Goal: Task Accomplishment & Management: Use online tool/utility

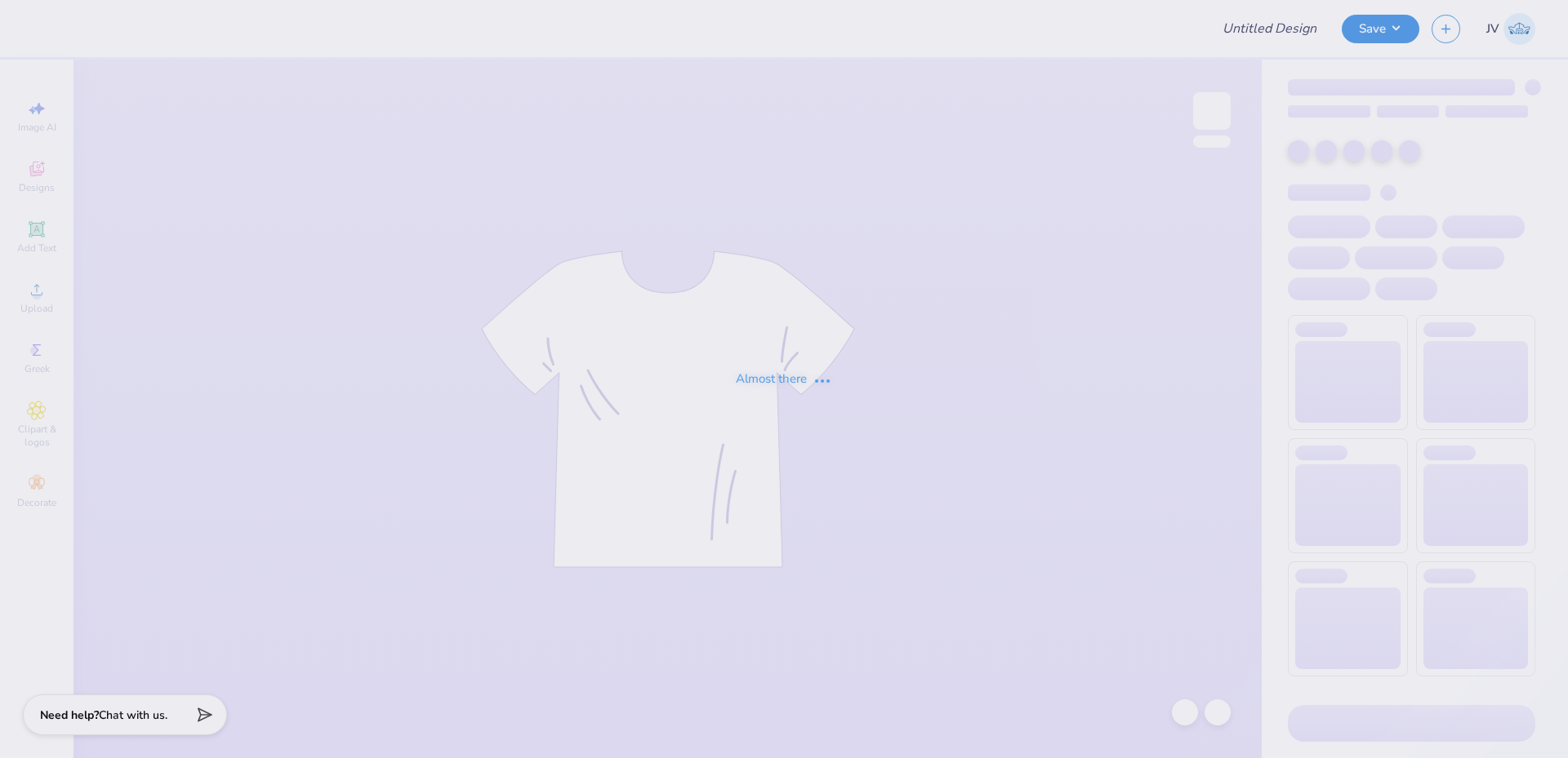
type input "tri delt parents weekend"
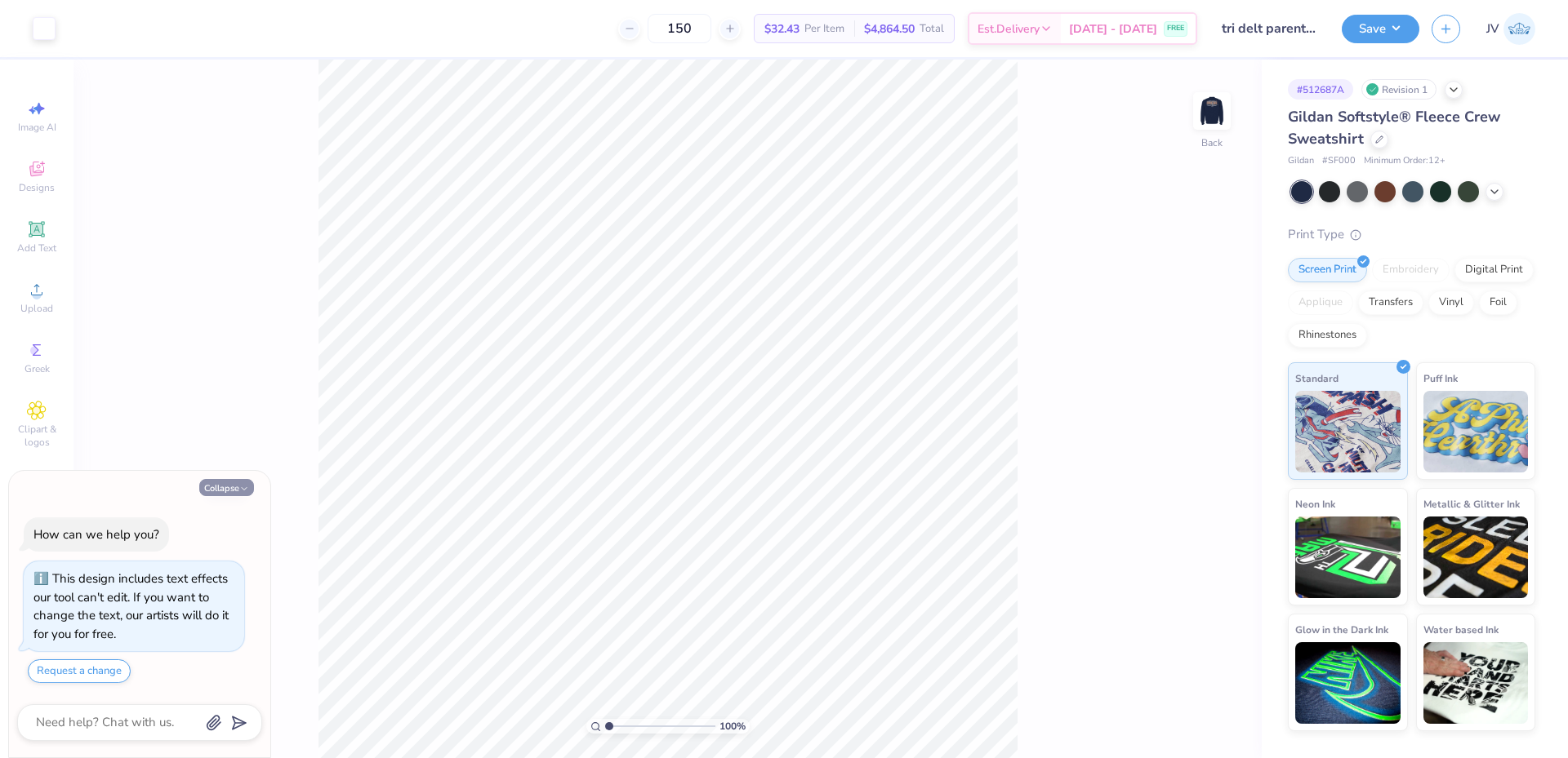
click at [230, 489] on button "Collapse" at bounding box center [227, 488] width 55 height 17
type textarea "x"
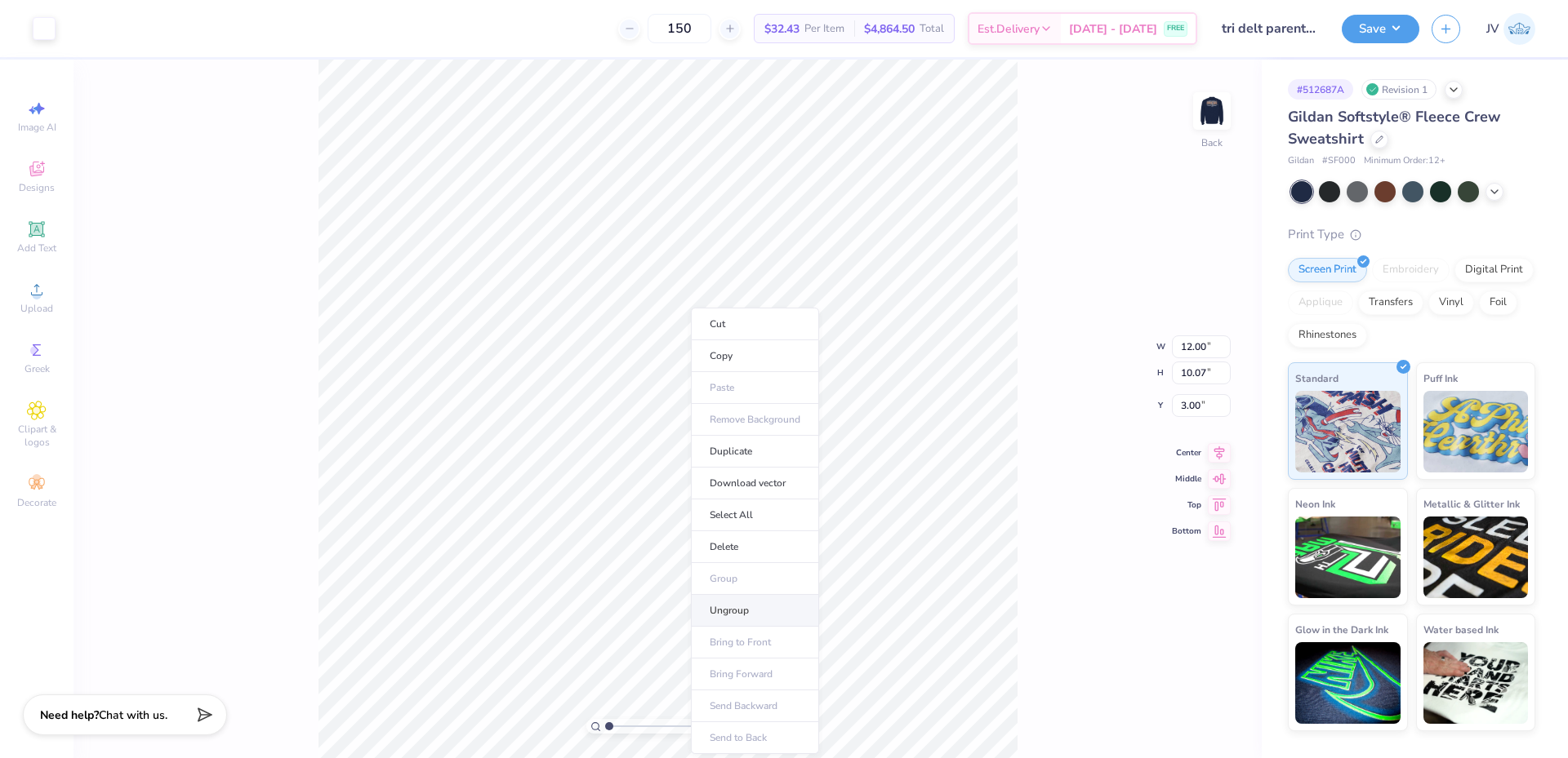
click at [730, 605] on li "Ungroup" at bounding box center [755, 610] width 128 height 32
type input "10.02"
type input "2.65"
click at [1208, 113] on img at bounding box center [1211, 111] width 65 height 65
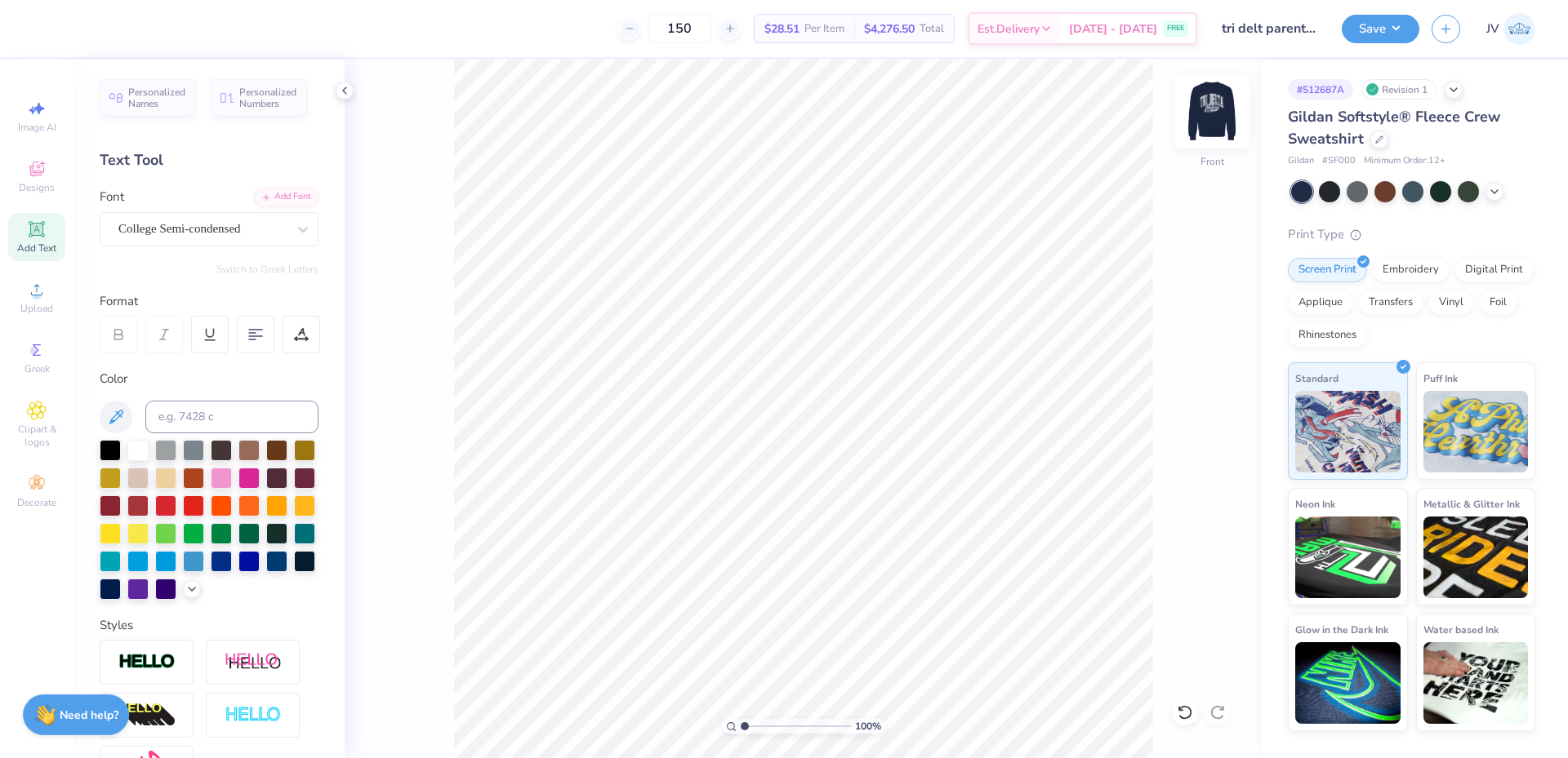
click at [1215, 117] on img at bounding box center [1211, 111] width 65 height 65
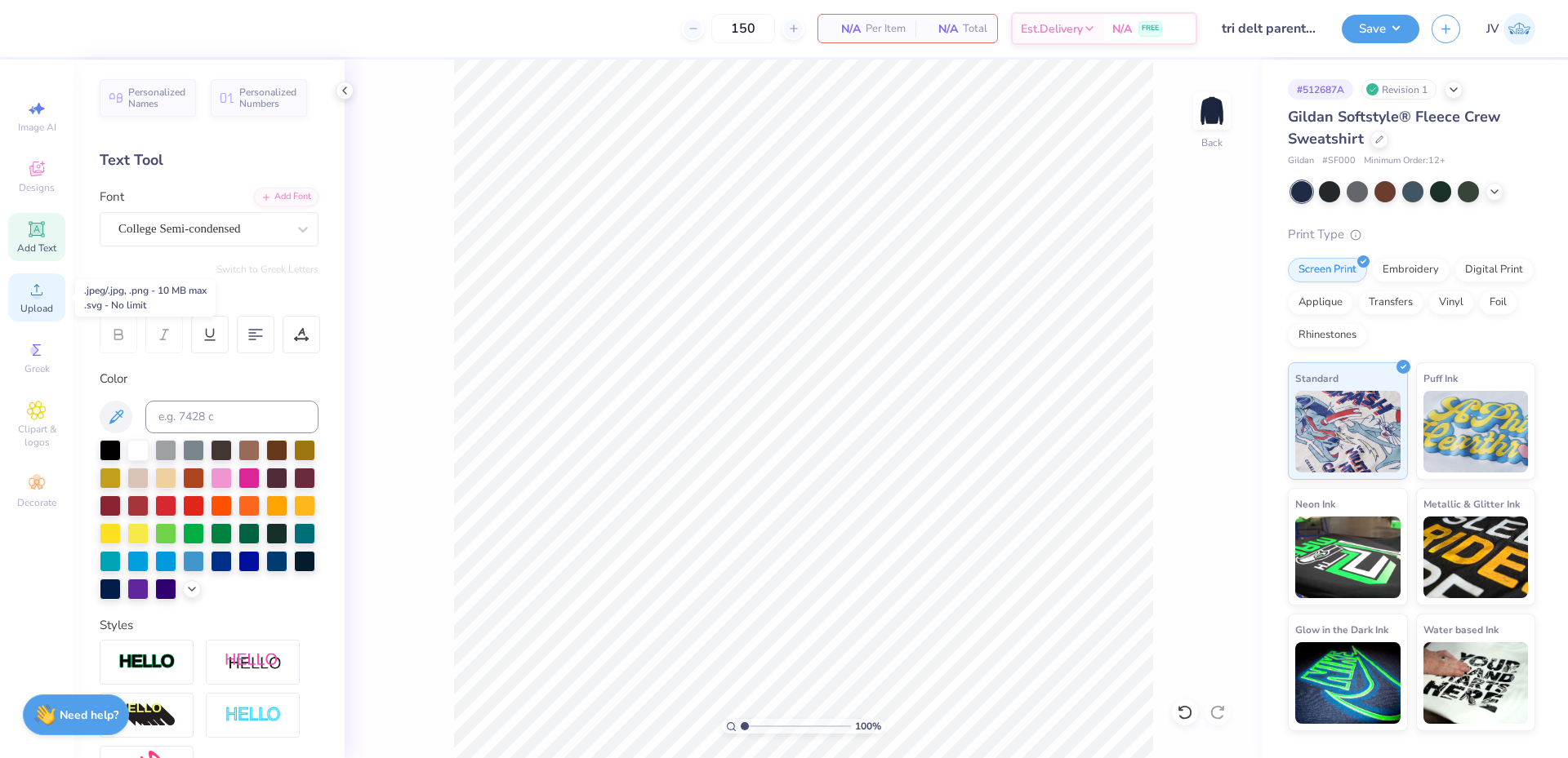
click at [29, 303] on span "Upload" at bounding box center [37, 308] width 33 height 13
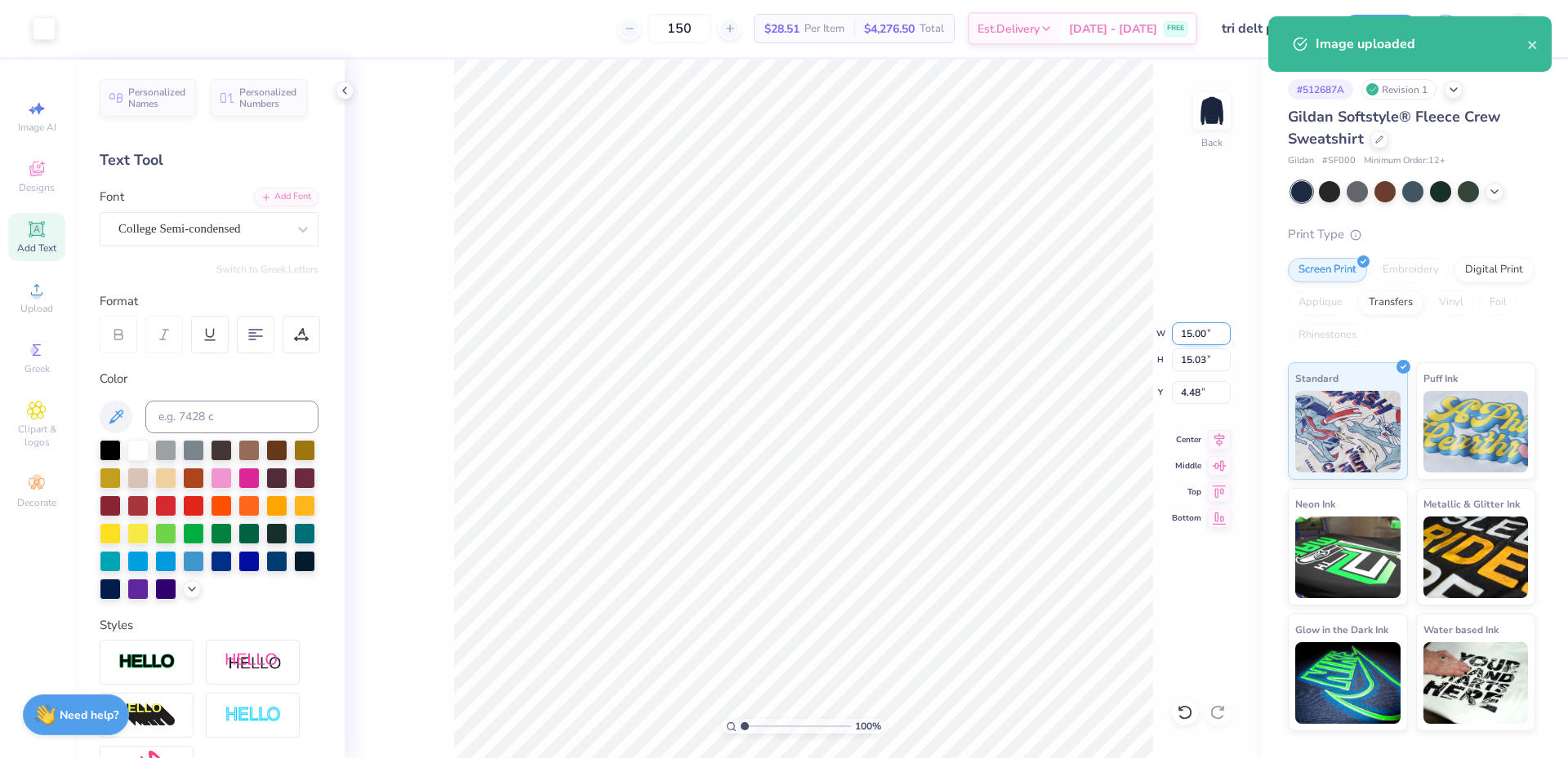
click at [1189, 336] on input "15.00" at bounding box center [1201, 333] width 58 height 23
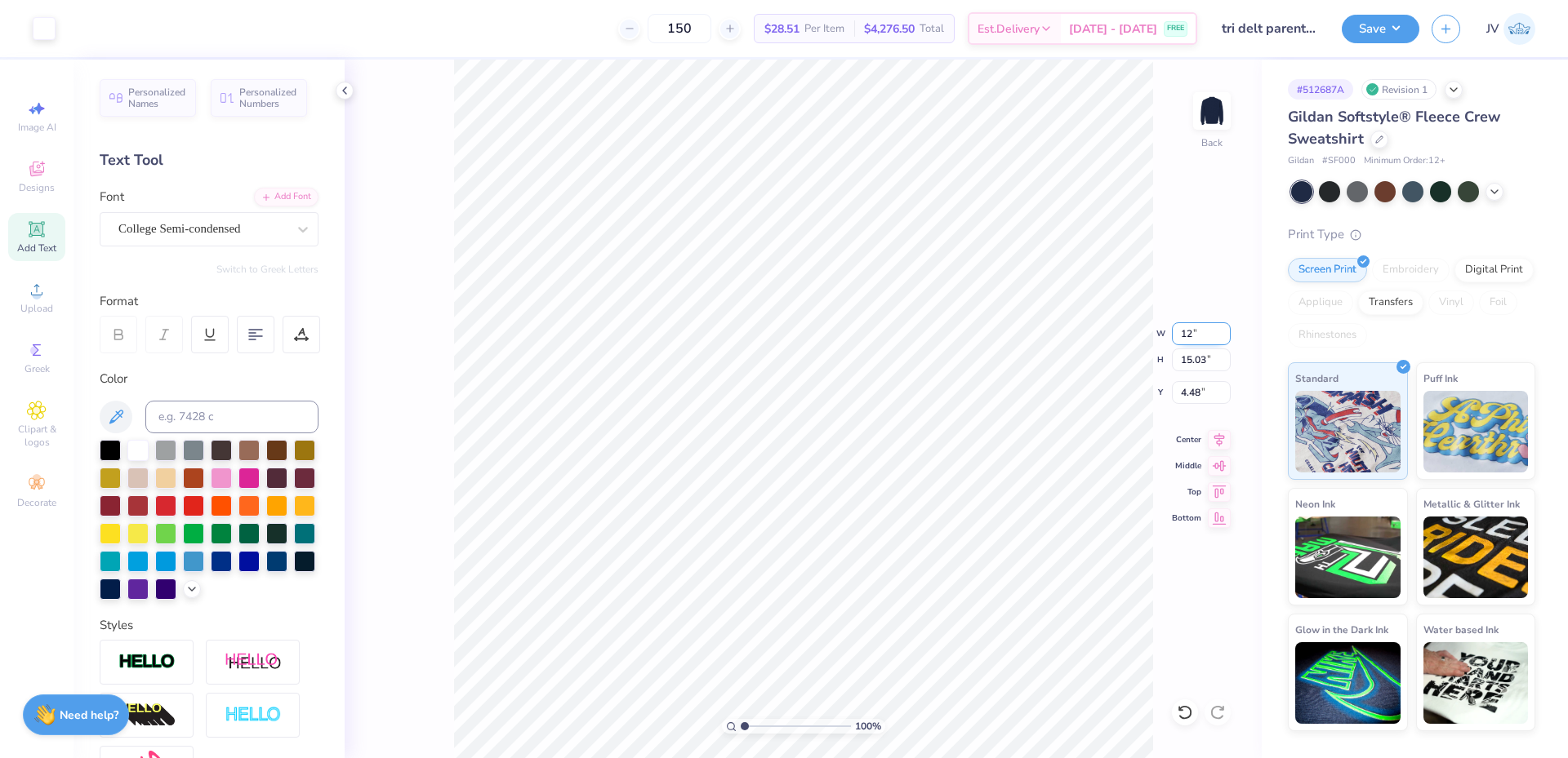
type input "12.00"
type input "12.03"
click at [1194, 397] on input "5.99" at bounding box center [1201, 393] width 58 height 23
type input "3.00"
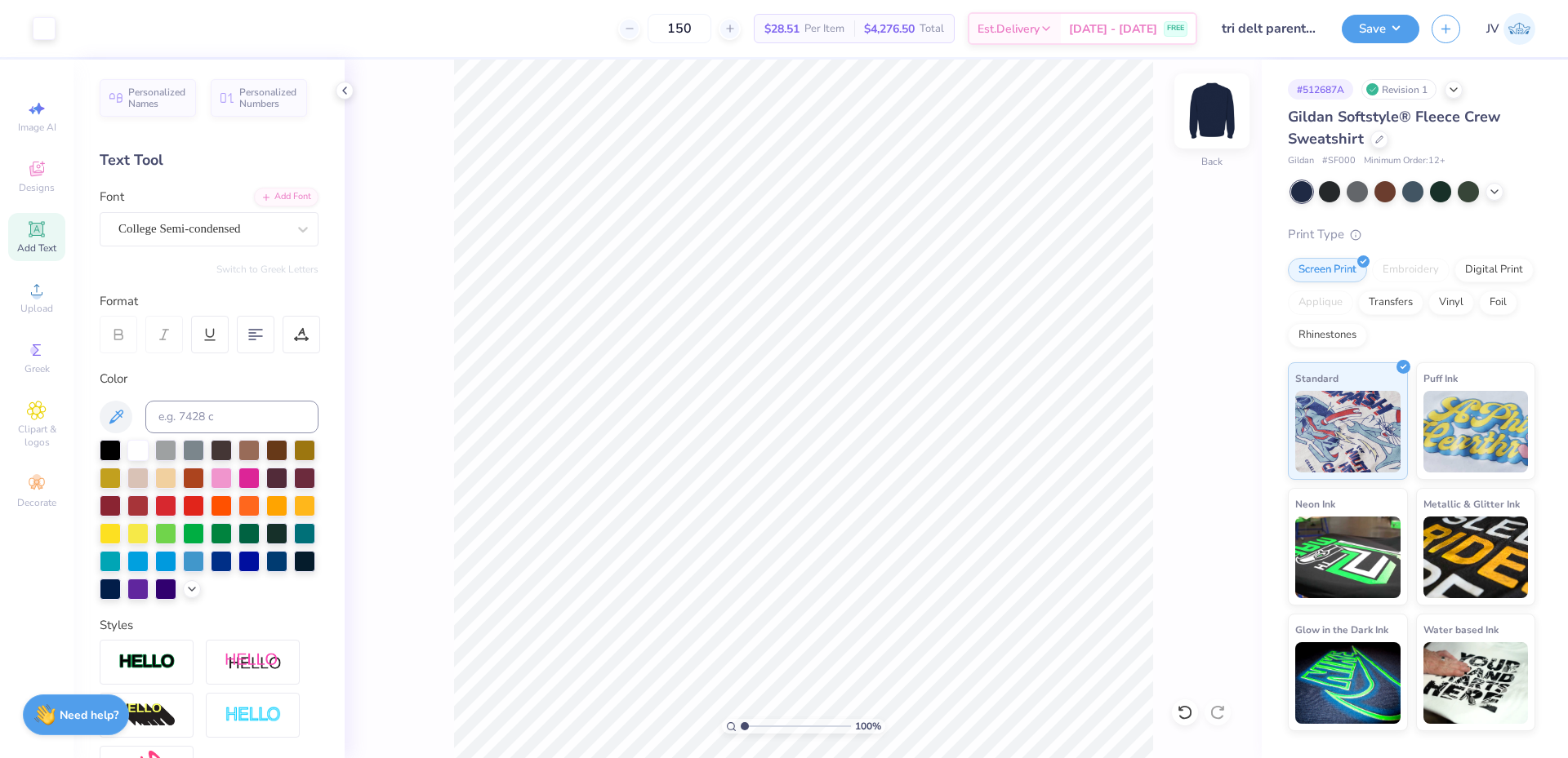
click at [1213, 123] on img at bounding box center [1211, 111] width 65 height 65
click at [38, 311] on span "Upload" at bounding box center [37, 308] width 33 height 13
click at [1222, 431] on icon at bounding box center [1219, 437] width 23 height 20
type input "18.16"
click at [1206, 102] on img at bounding box center [1211, 111] width 65 height 65
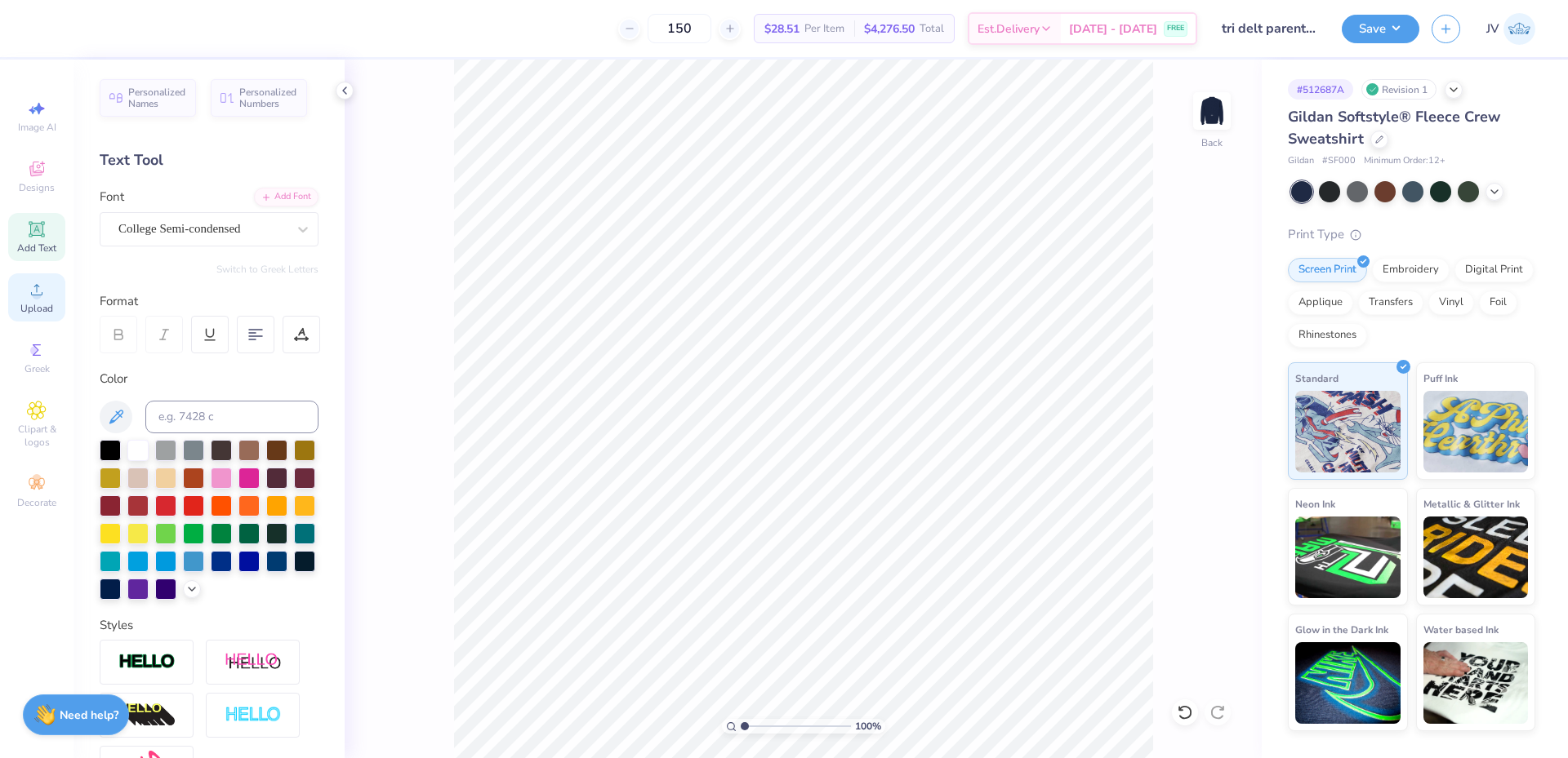
click at [28, 299] on icon at bounding box center [36, 290] width 20 height 20
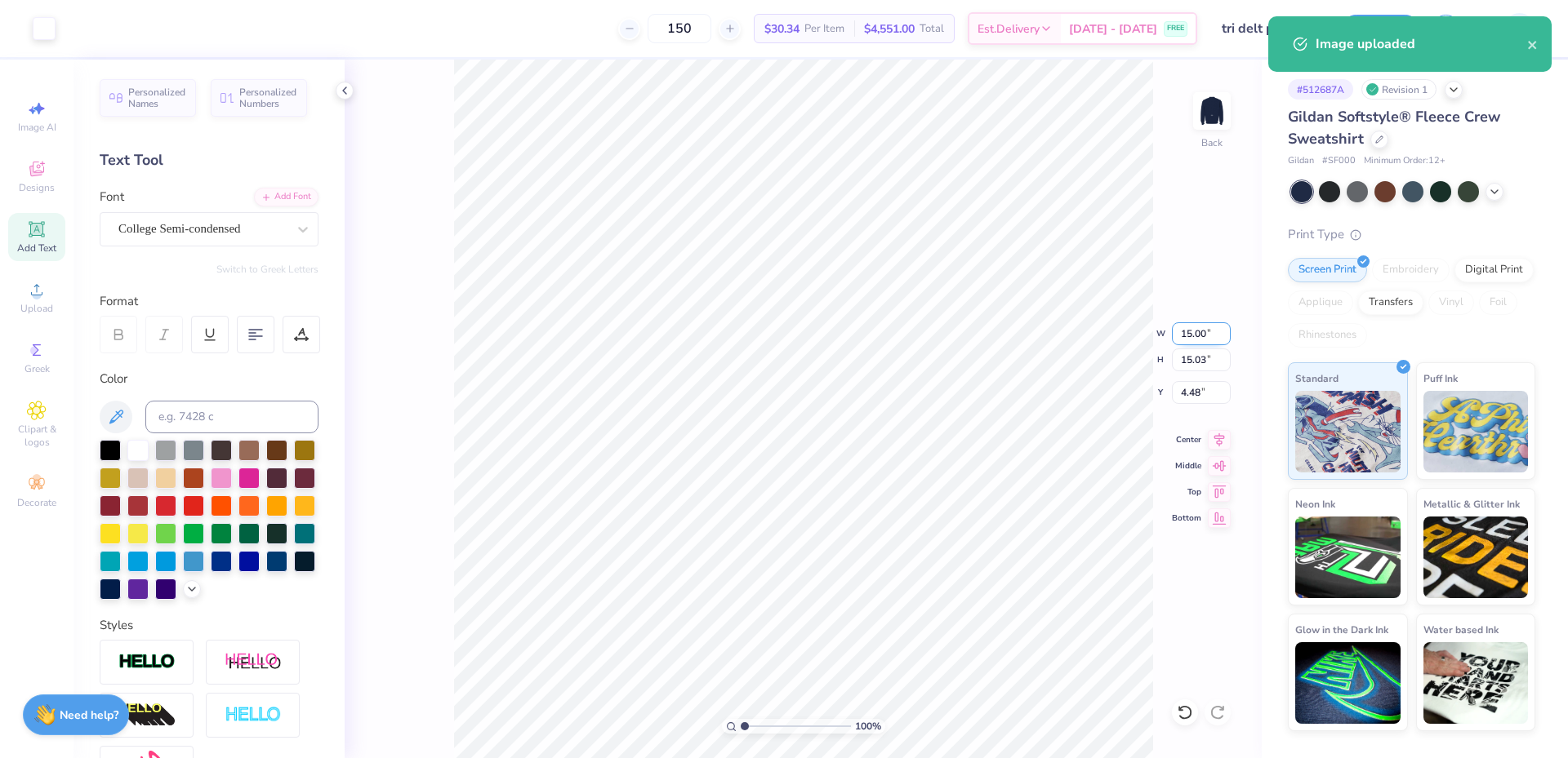
click at [1198, 345] on input "15.00" at bounding box center [1201, 333] width 58 height 23
click at [1198, 344] on input "15.00" at bounding box center [1201, 333] width 58 height 23
type input "12.00"
type input "12.03"
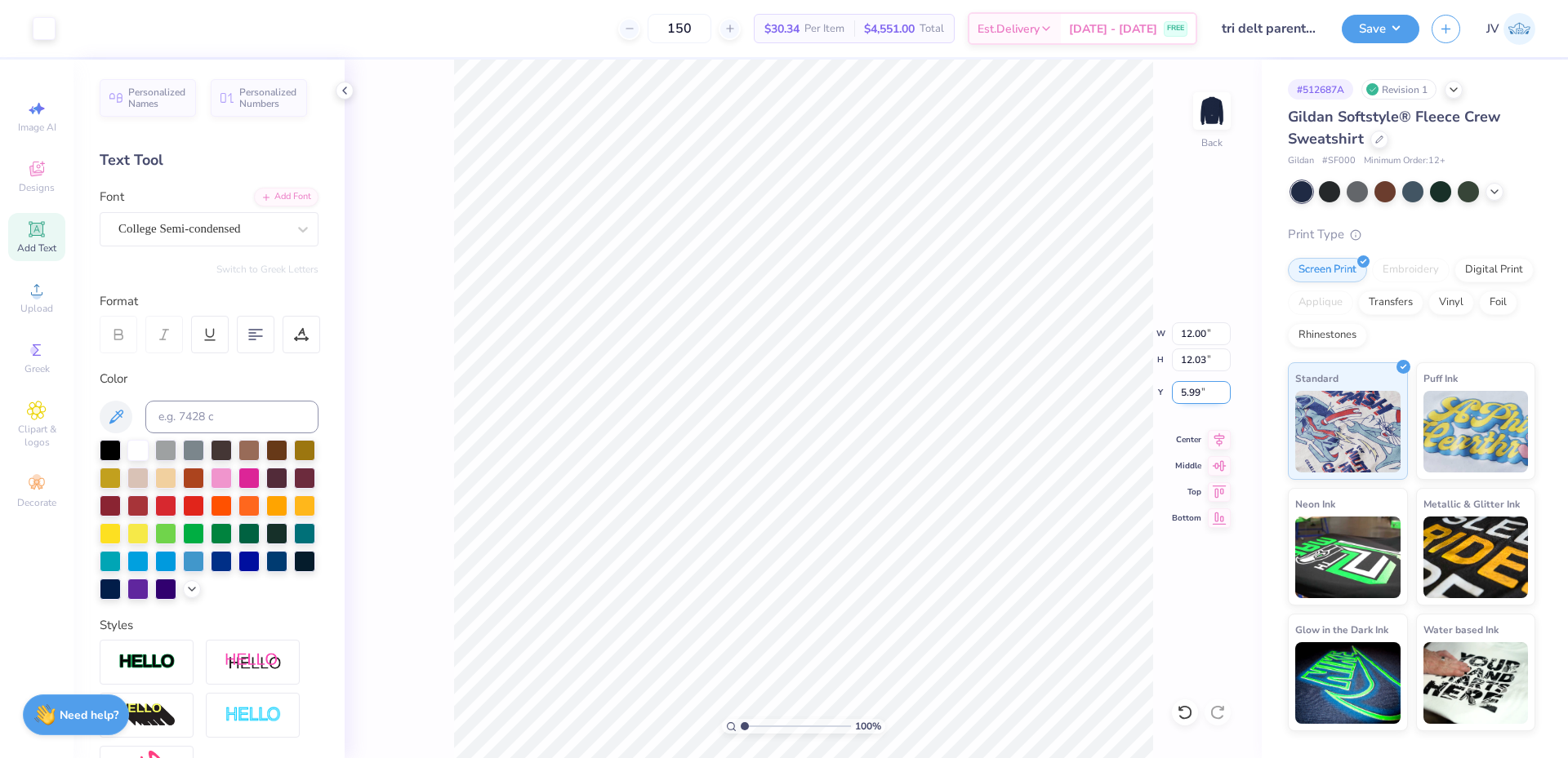
click at [1191, 389] on input "5.99" at bounding box center [1201, 393] width 58 height 23
type input "3.00"
click at [1230, 116] on img at bounding box center [1211, 111] width 65 height 65
click at [29, 310] on span "Upload" at bounding box center [37, 308] width 33 height 13
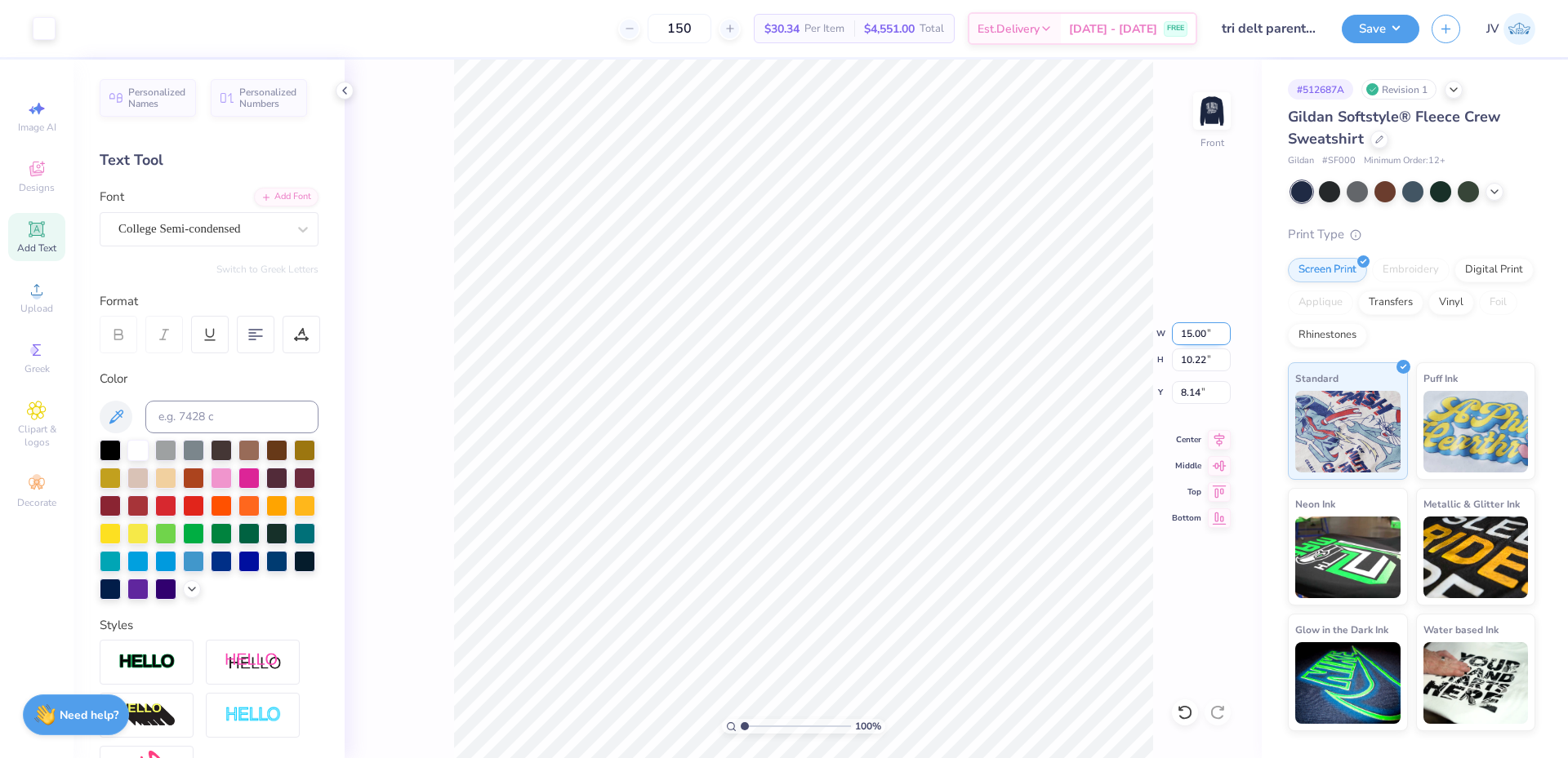
click at [1195, 333] on input "15.00" at bounding box center [1201, 333] width 58 height 23
type input "12.50"
type input "8.52"
click at [1192, 393] on input "8.99" at bounding box center [1201, 393] width 58 height 23
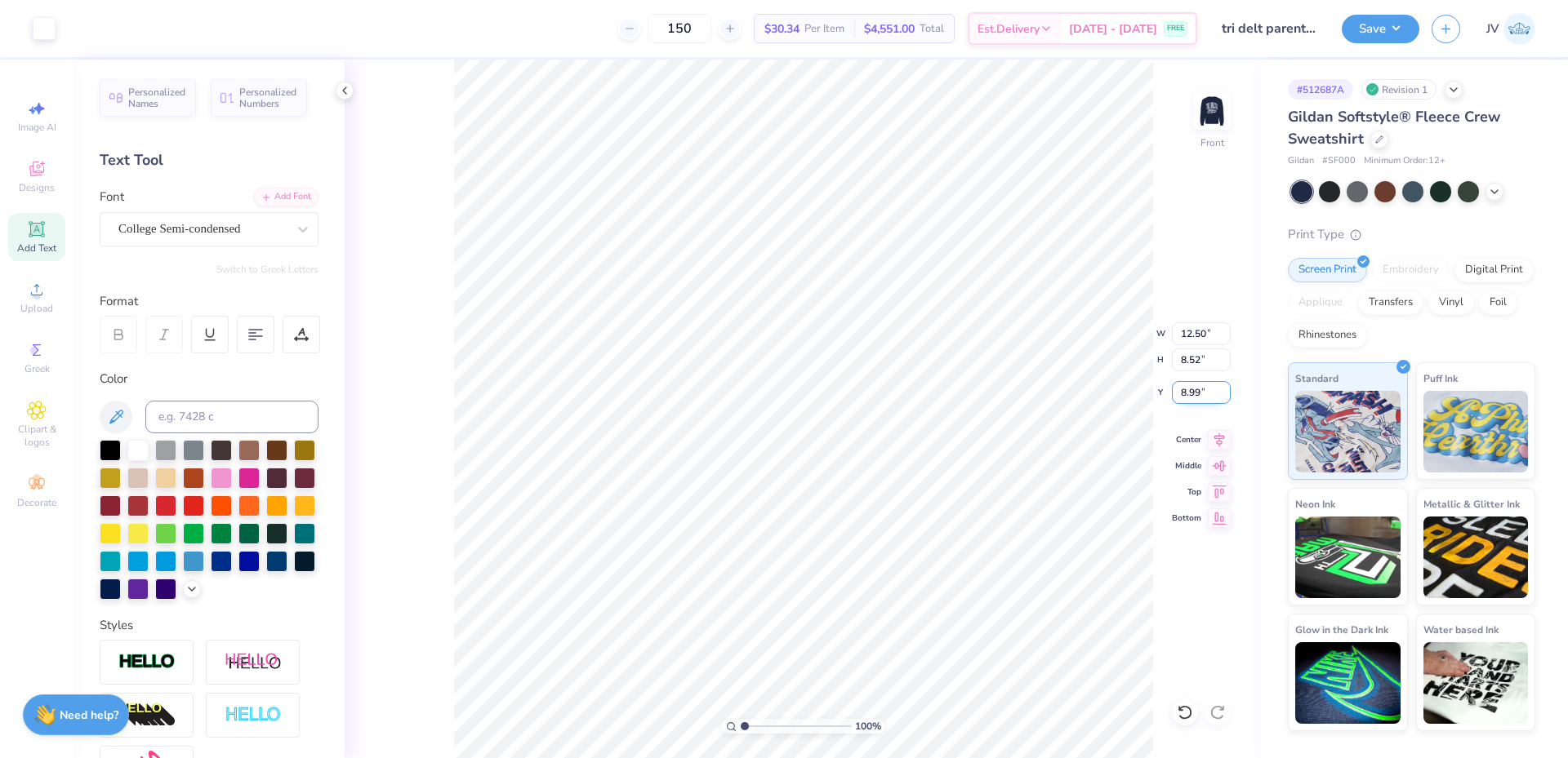
click at [1192, 393] on input "8.99" at bounding box center [1201, 393] width 58 height 23
type input "3.00"
type input "11.83"
click at [1215, 437] on icon at bounding box center [1219, 437] width 23 height 20
click at [1216, 439] on icon at bounding box center [1219, 437] width 10 height 14
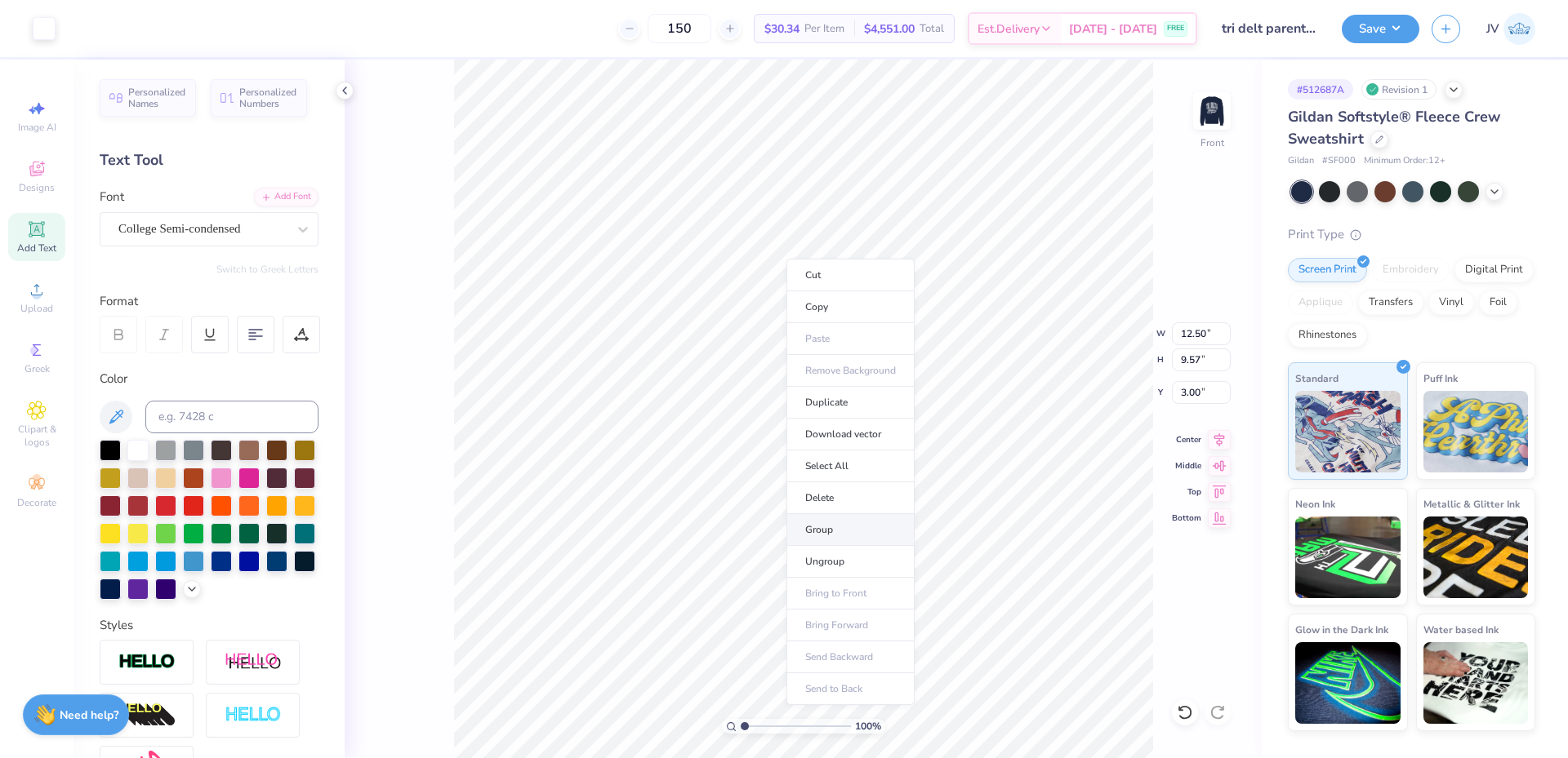
click at [825, 529] on li "Group" at bounding box center [850, 529] width 128 height 32
click at [1211, 115] on img at bounding box center [1211, 111] width 65 height 65
click at [1181, 331] on input "12.00" at bounding box center [1201, 333] width 58 height 23
click at [1182, 331] on input "12.00" at bounding box center [1201, 333] width 58 height 23
type input "11.00"
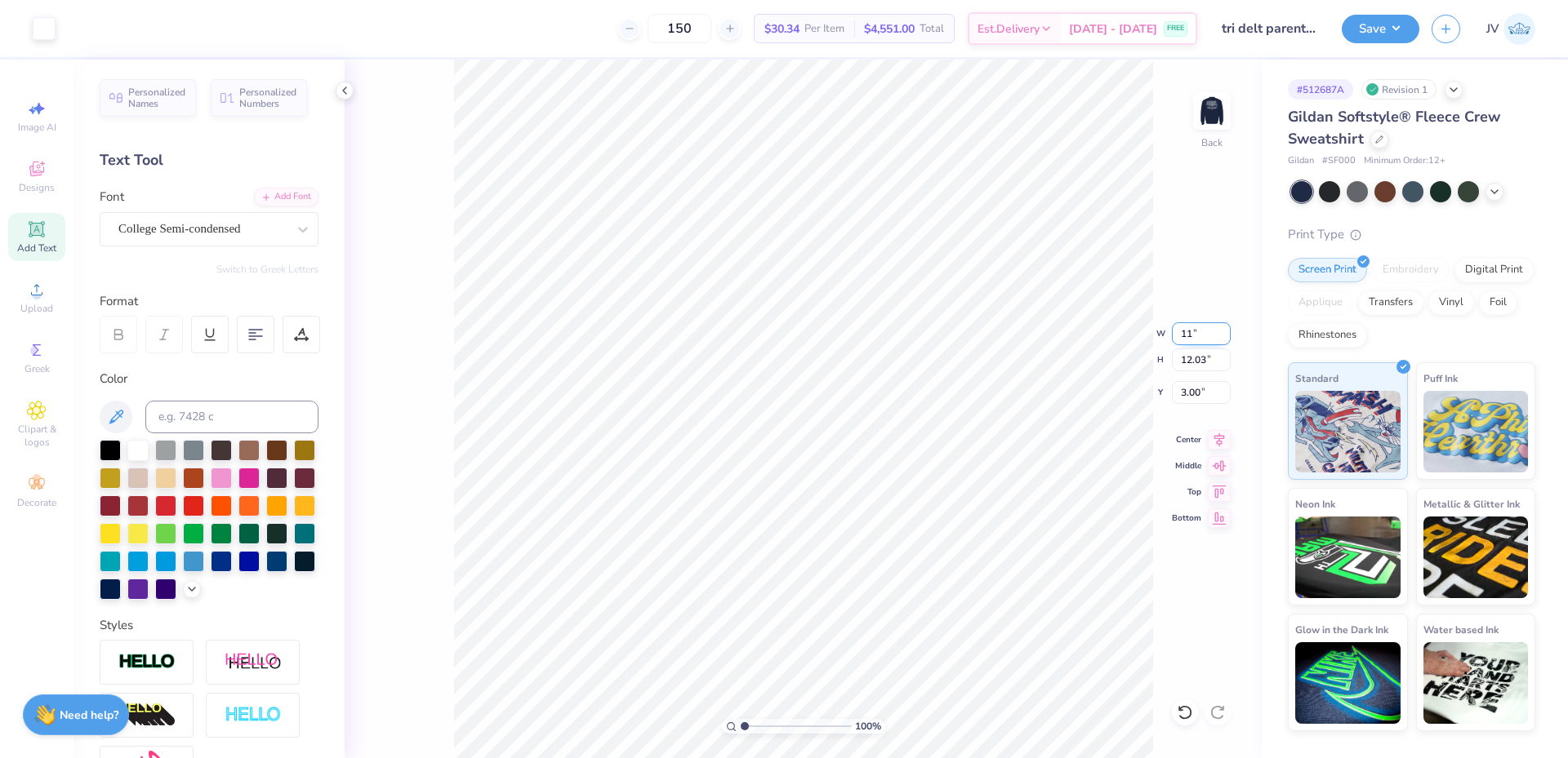
type input "11.03"
click at [1195, 398] on input "3.50" at bounding box center [1201, 393] width 58 height 23
type input "3.00"
click at [1159, 382] on div "100 % Back W 11.00 11.00 " H 11.03 11.03 " Y 3.00 3.00 " Center Middle Top Bott…" at bounding box center [803, 408] width 917 height 699
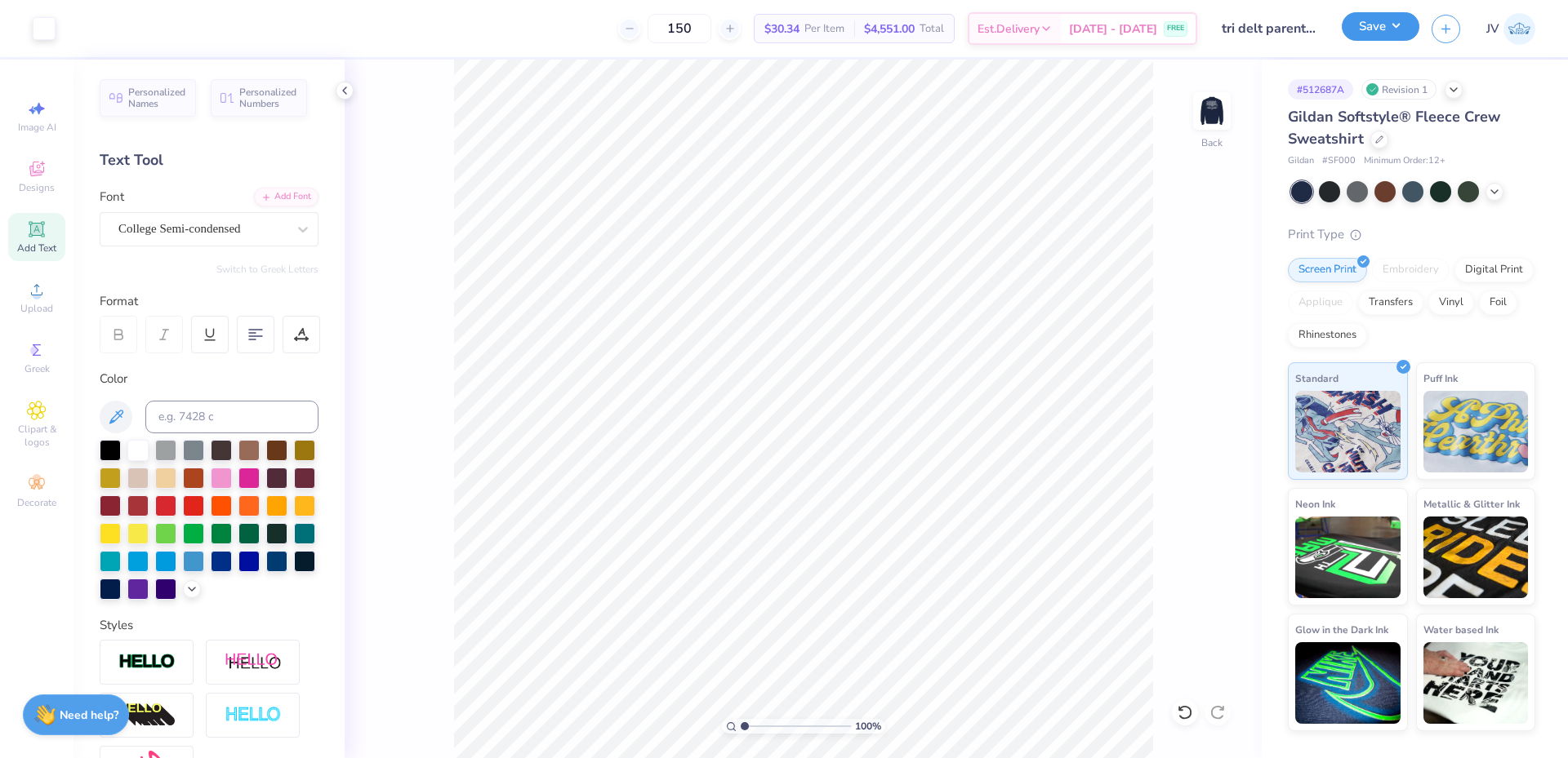
click at [1361, 33] on button "Save" at bounding box center [1380, 26] width 77 height 28
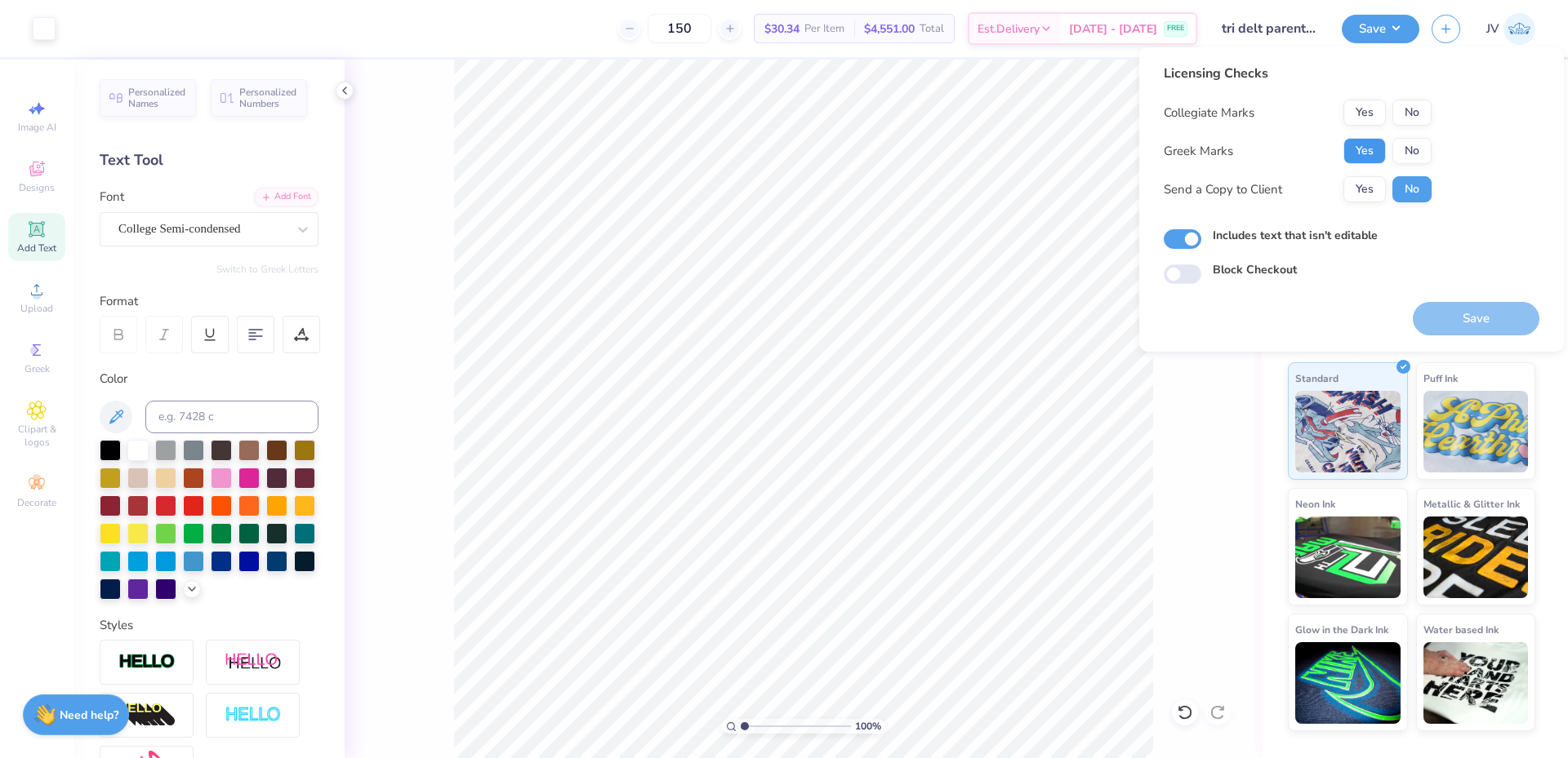
click at [1375, 147] on button "Yes" at bounding box center [1363, 151] width 42 height 26
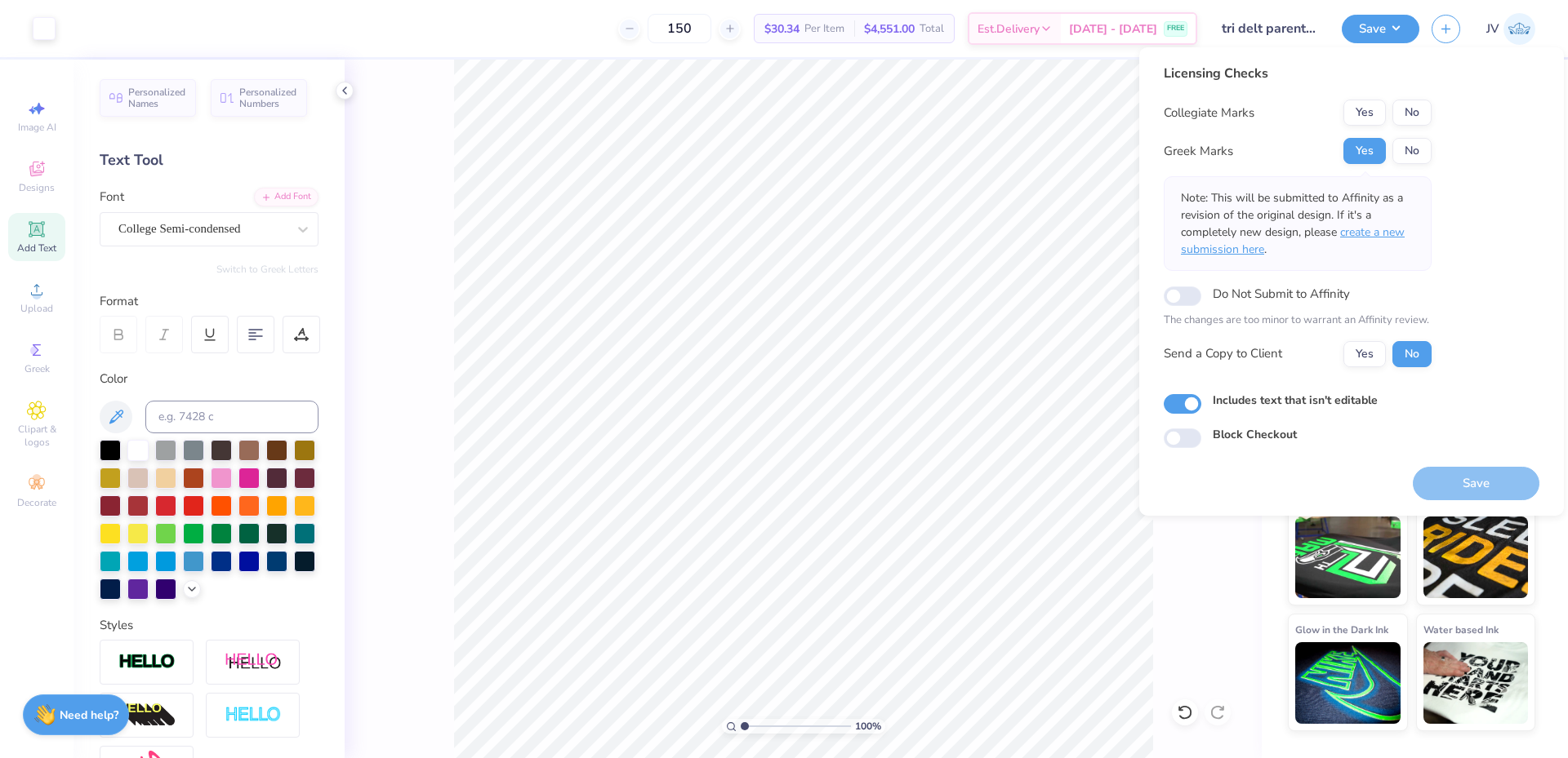
click at [1397, 235] on span "create a new submission here" at bounding box center [1292, 241] width 224 height 33
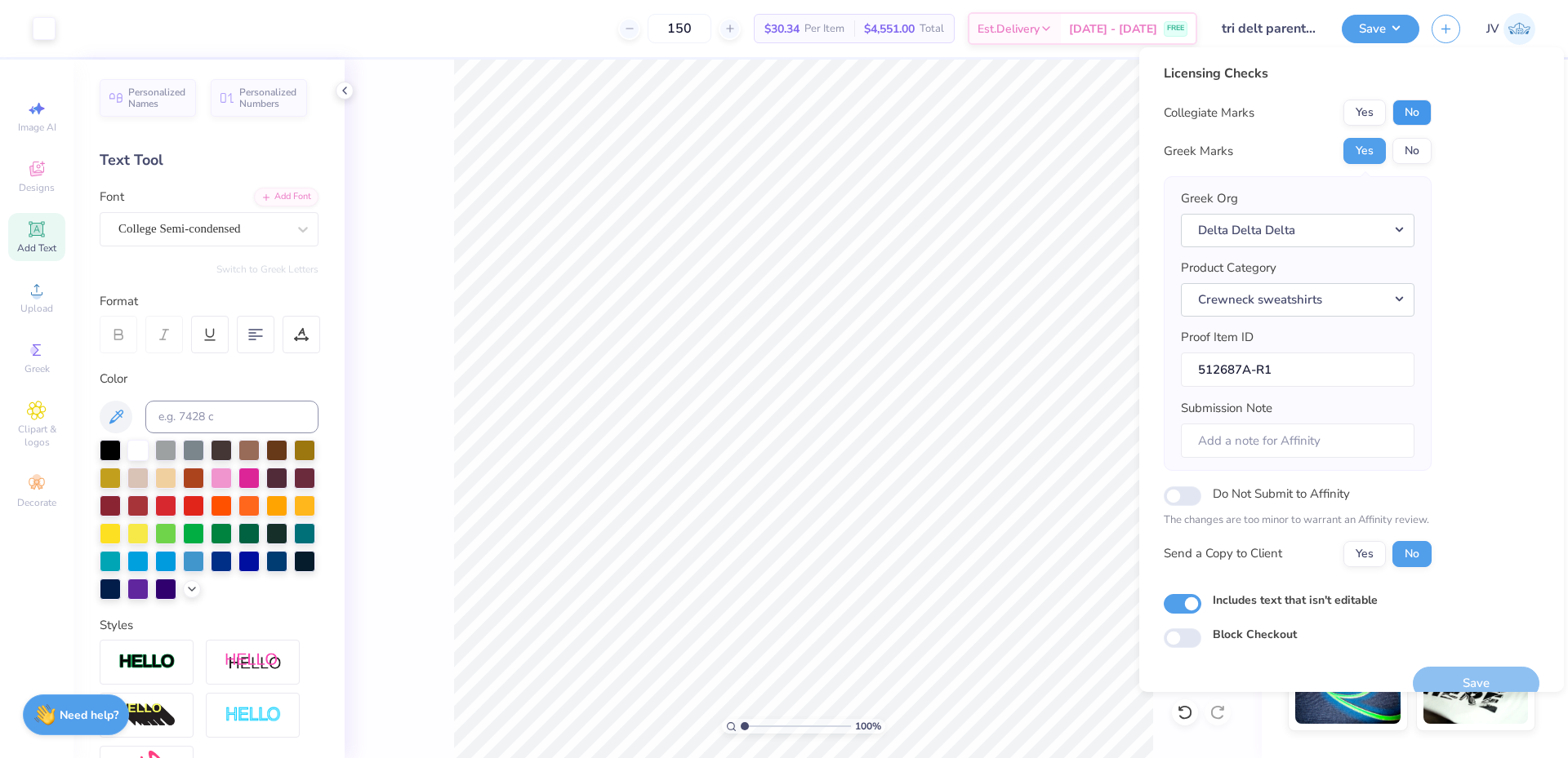
click at [1411, 118] on button "No" at bounding box center [1412, 113] width 40 height 26
click at [1470, 681] on button "Save" at bounding box center [1475, 683] width 126 height 34
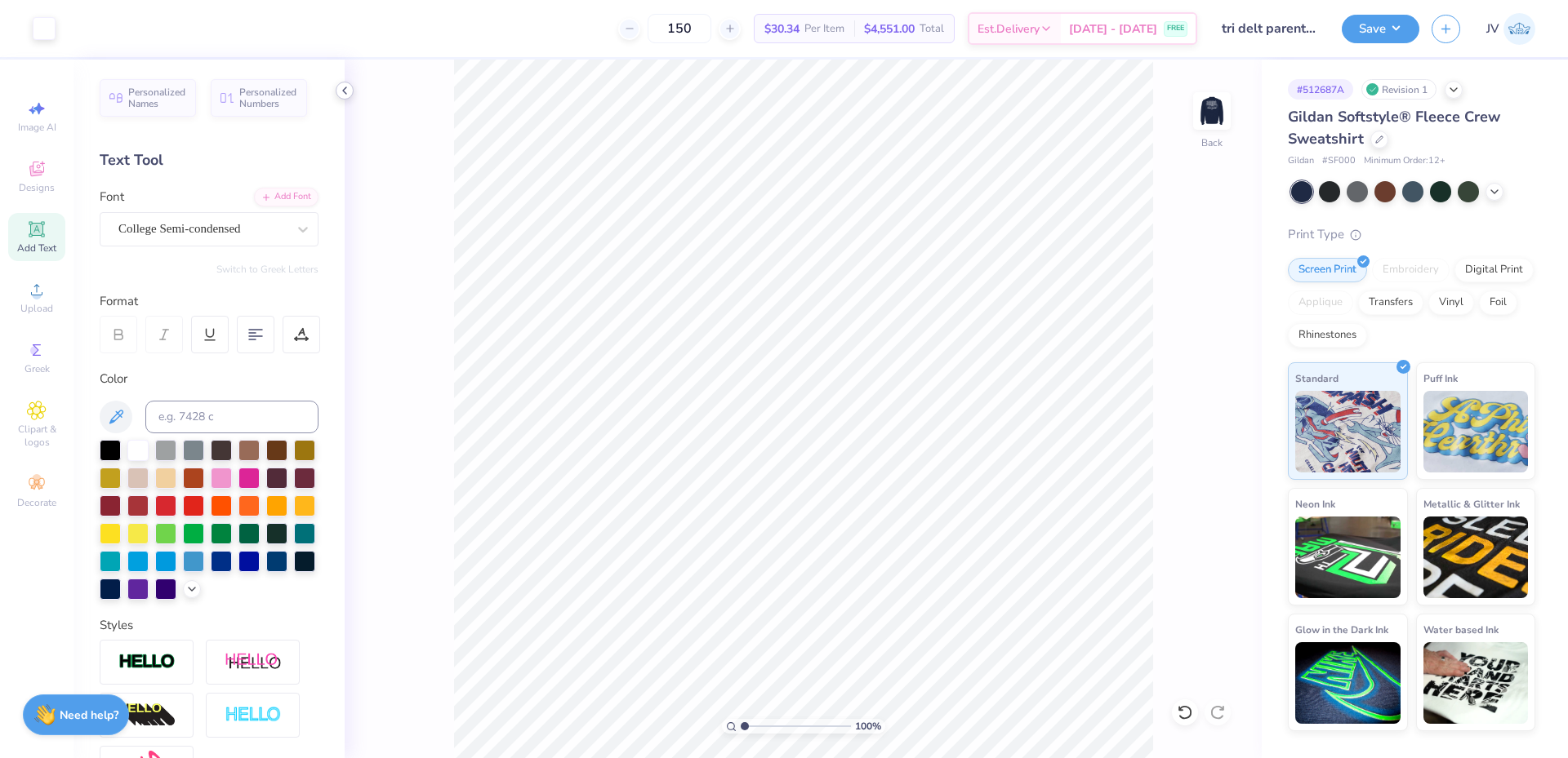
click at [348, 98] on div at bounding box center [344, 90] width 18 height 18
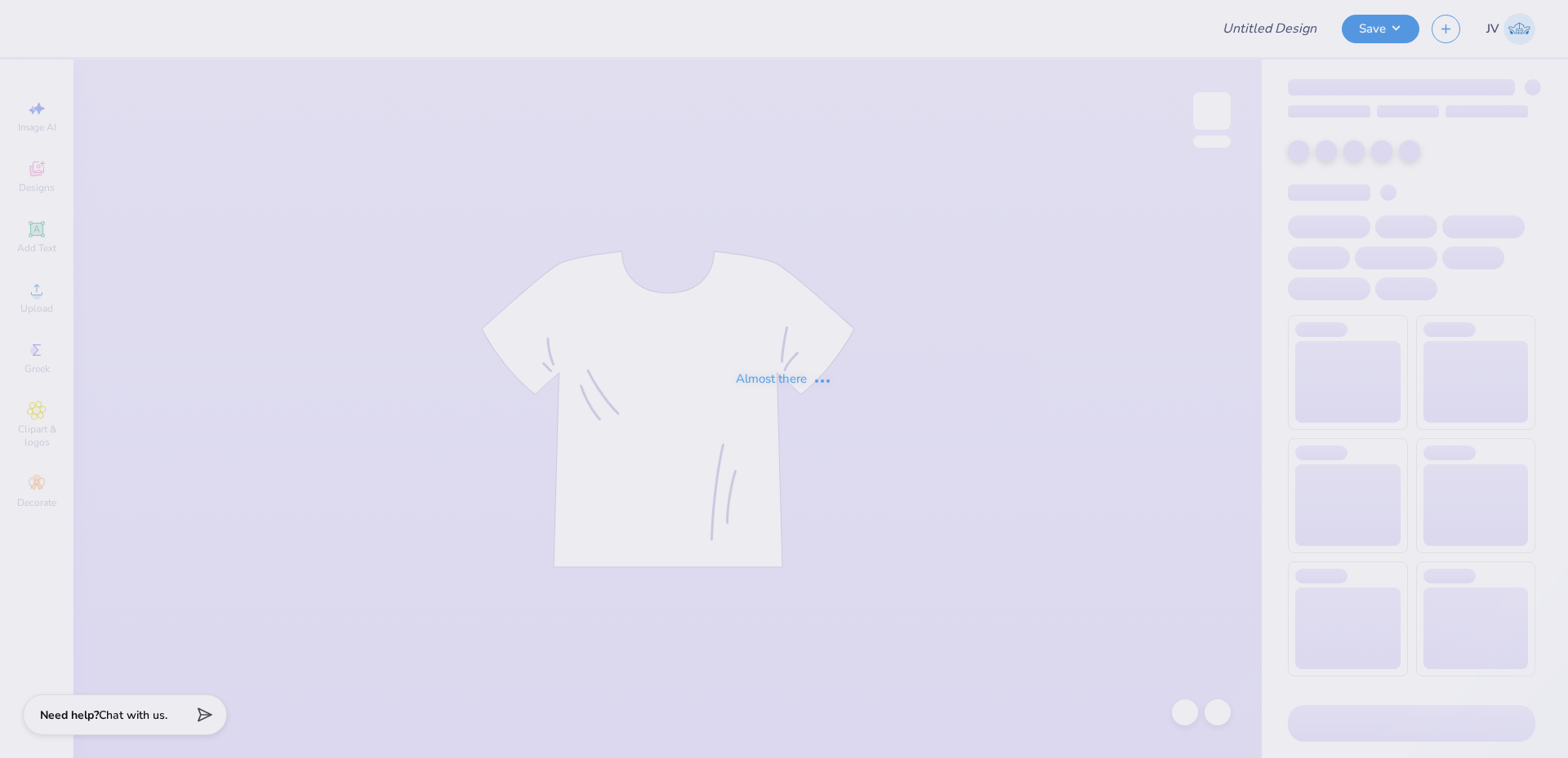
type input "dance mock 4"
